Goal: Task Accomplishment & Management: Manage account settings

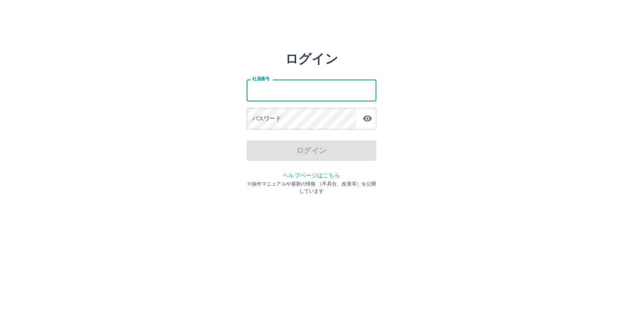
click at [283, 93] on input "社員番号" at bounding box center [312, 91] width 130 height 22
type input "*******"
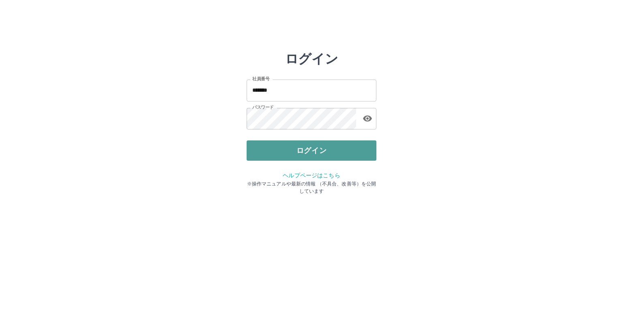
click at [305, 147] on button "ログイン" at bounding box center [312, 150] width 130 height 20
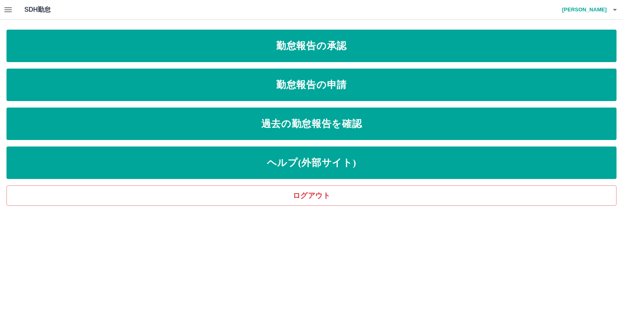
click at [369, 3] on div "SDH勤怠 [PERSON_NAME]" at bounding box center [311, 10] width 623 height 20
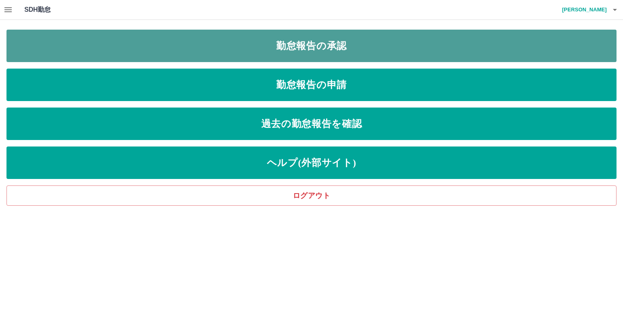
click at [300, 45] on link "勤怠報告の承認" at bounding box center [311, 46] width 610 height 32
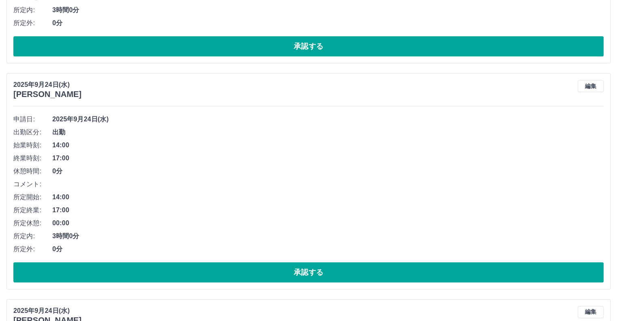
scroll to position [515, 0]
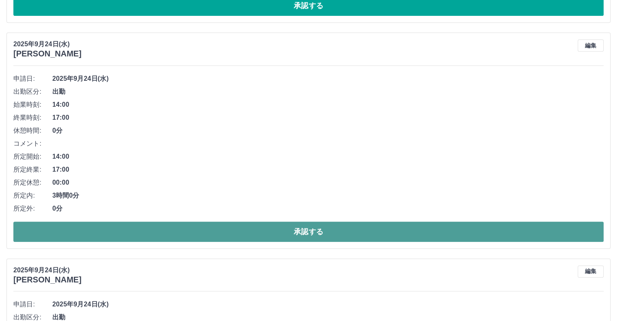
click at [279, 230] on button "承認する" at bounding box center [308, 232] width 591 height 20
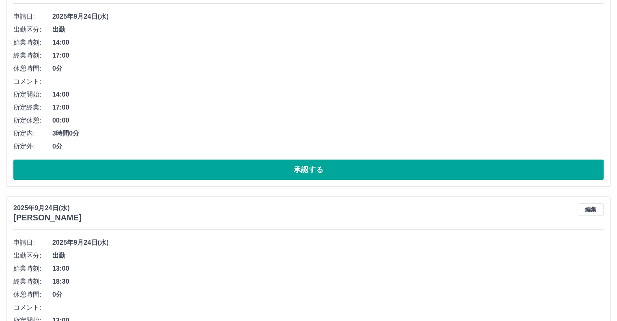
scroll to position [365, 0]
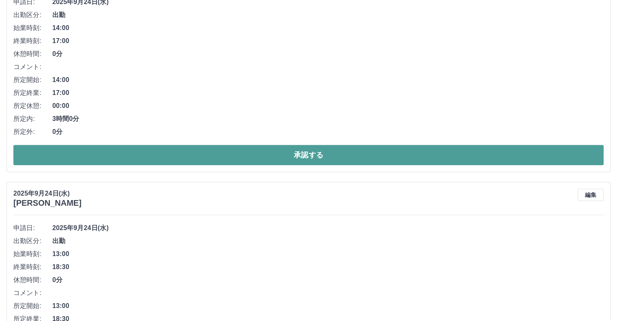
click at [300, 156] on button "承認する" at bounding box center [308, 155] width 591 height 20
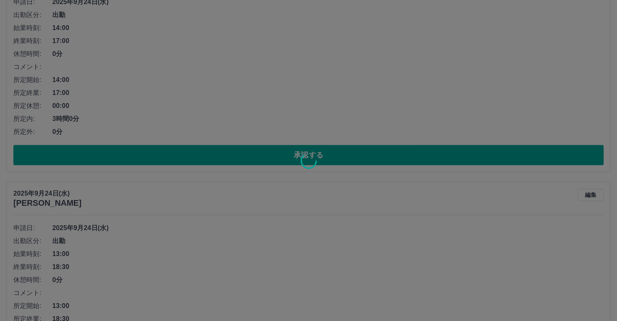
scroll to position [140, 0]
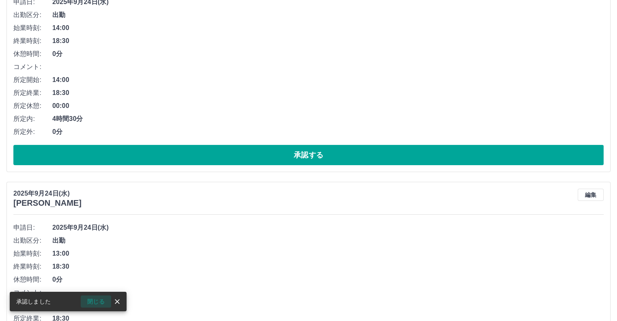
click at [98, 300] on button "閉じる" at bounding box center [96, 302] width 30 height 12
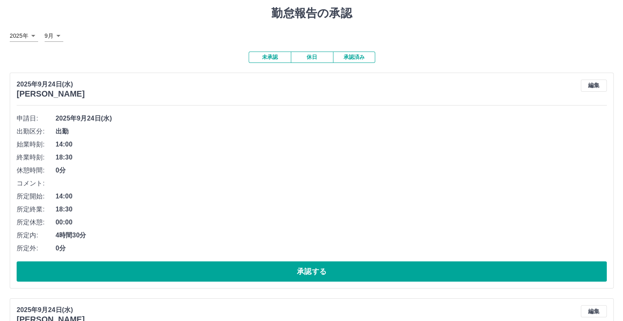
scroll to position [0, 0]
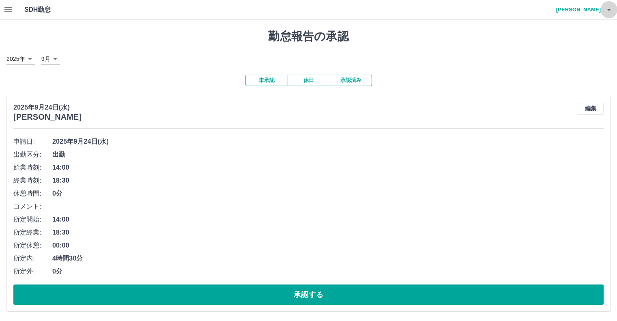
click at [609, 8] on icon "button" at bounding box center [609, 10] width 10 height 10
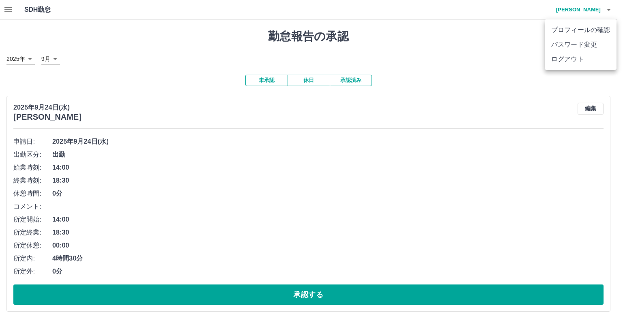
click at [562, 60] on li "ログアウト" at bounding box center [581, 59] width 72 height 15
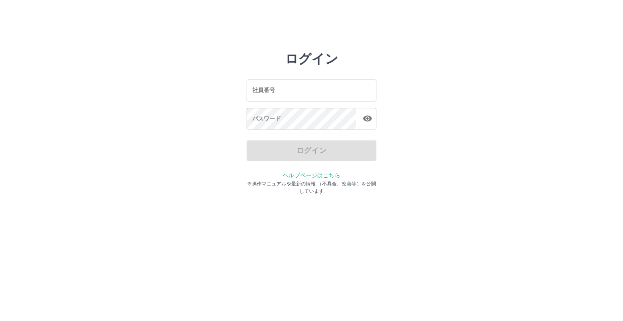
click at [502, 55] on div "ログイン 社員番号 社員番号 パスワード パスワード ログイン ヘルプページはこちら ※操作マニュアルや最新の情報 （不具合、改善等）を公開しています" at bounding box center [311, 116] width 487 height 130
